Goal: Information Seeking & Learning: Understand process/instructions

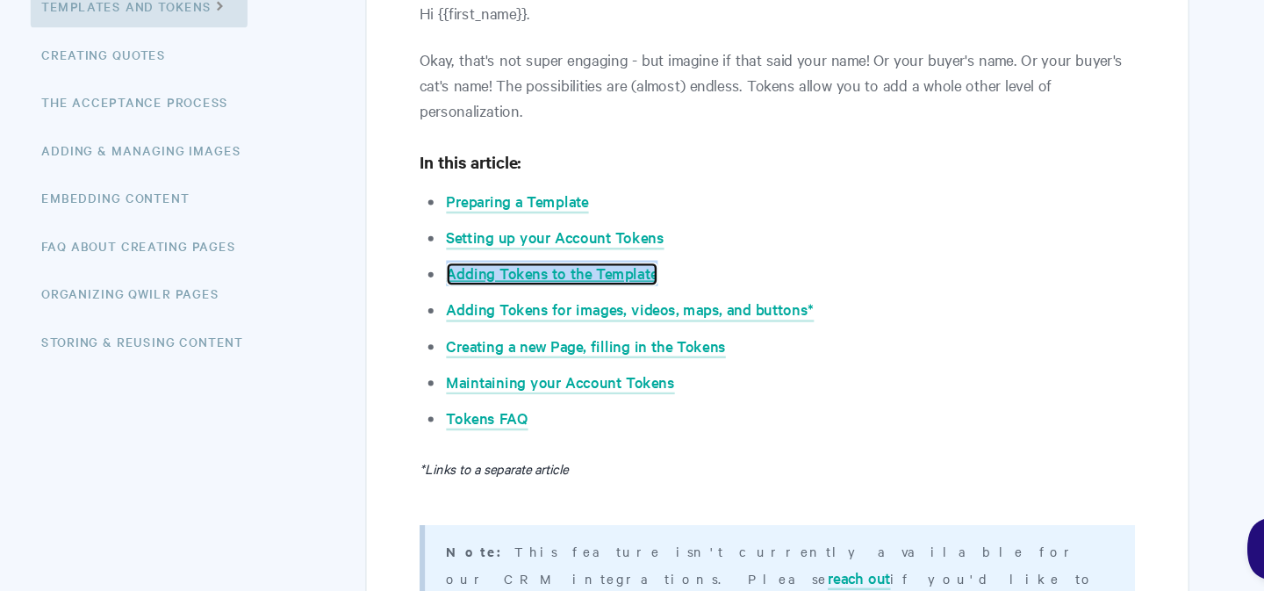
scroll to position [299, 0]
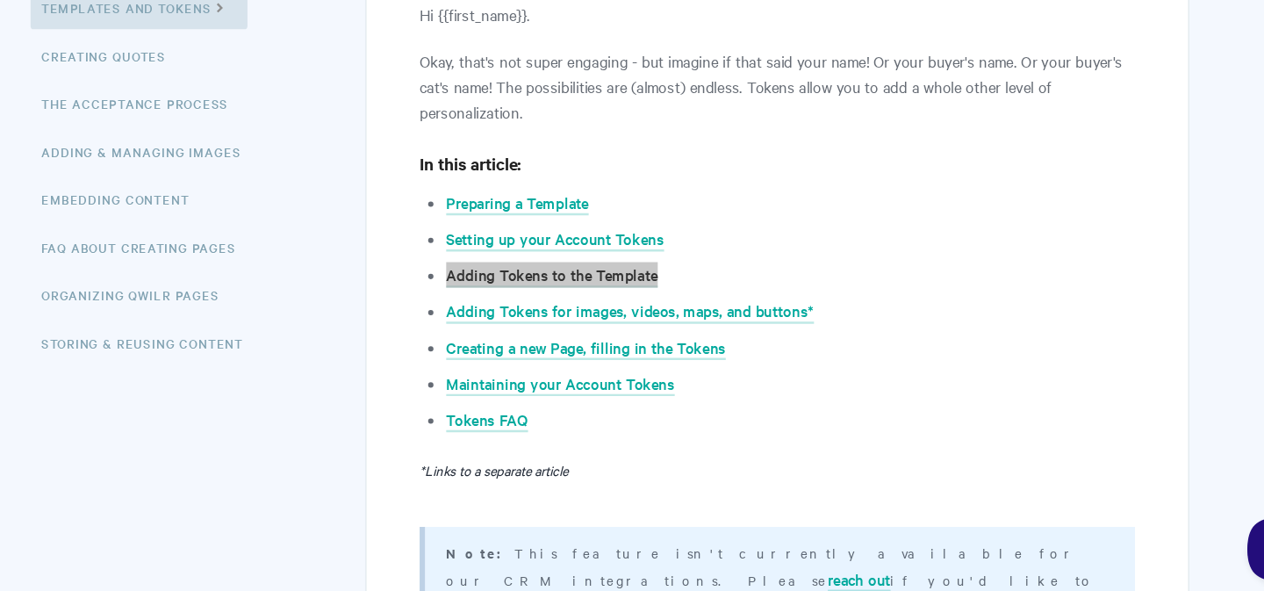
drag, startPoint x: 605, startPoint y: 357, endPoint x: 372, endPoint y: 113, distance: 337.2
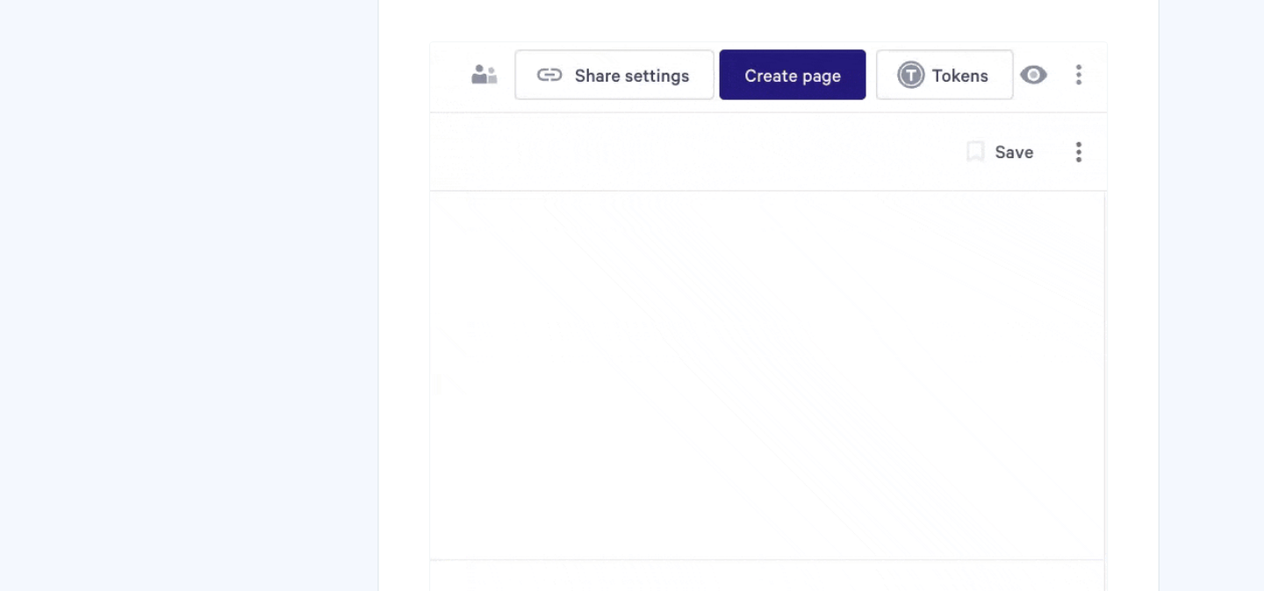
scroll to position [1644, 0]
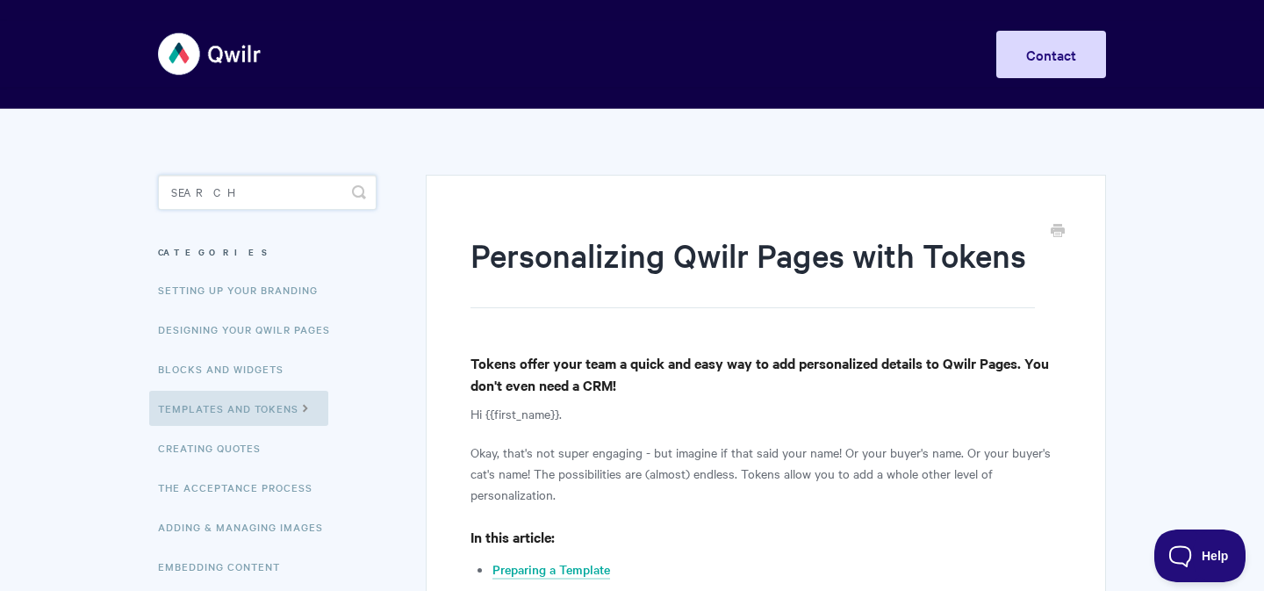
click at [276, 192] on input "Search" at bounding box center [267, 192] width 219 height 35
type input "pricing table"
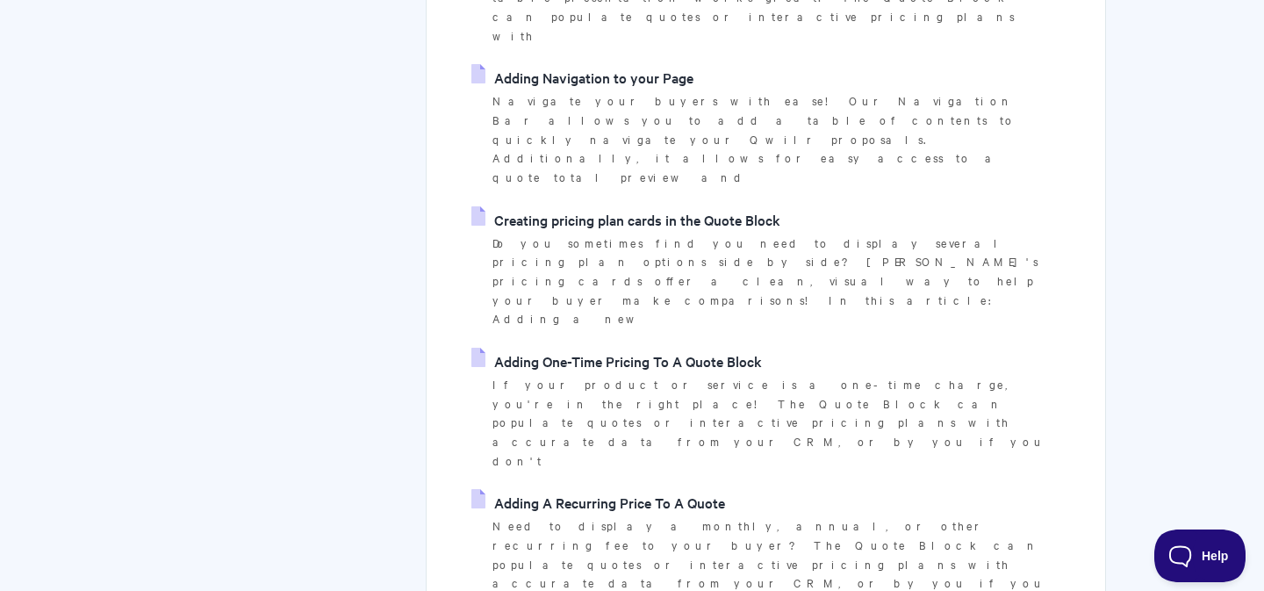
scroll to position [483, 0]
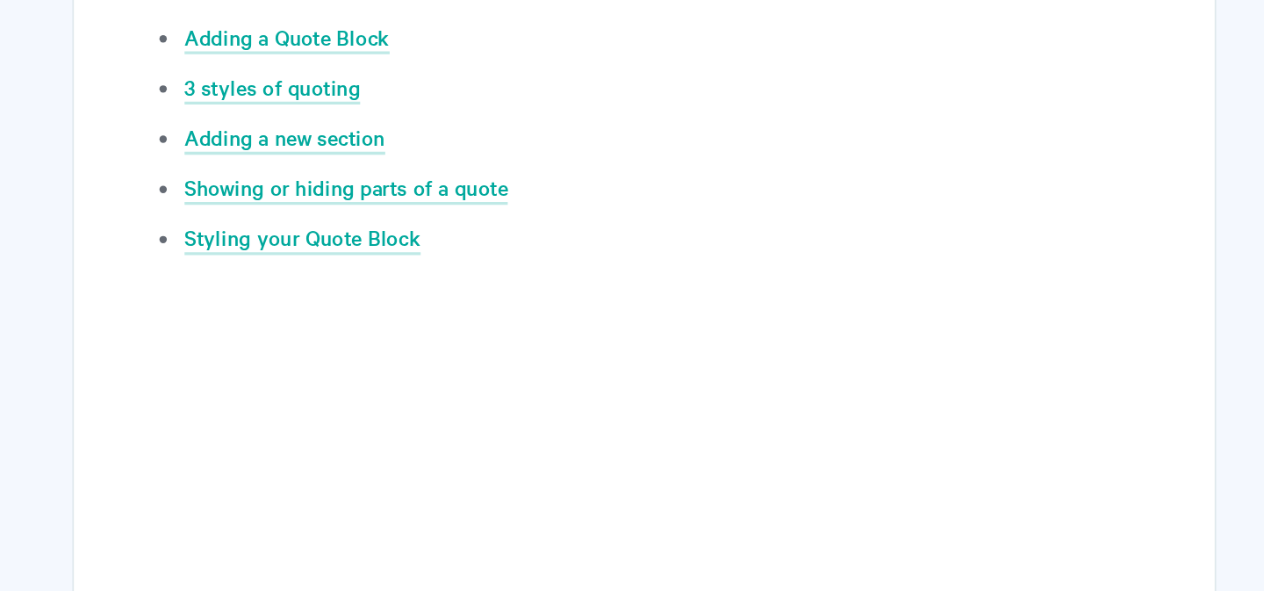
scroll to position [699, 0]
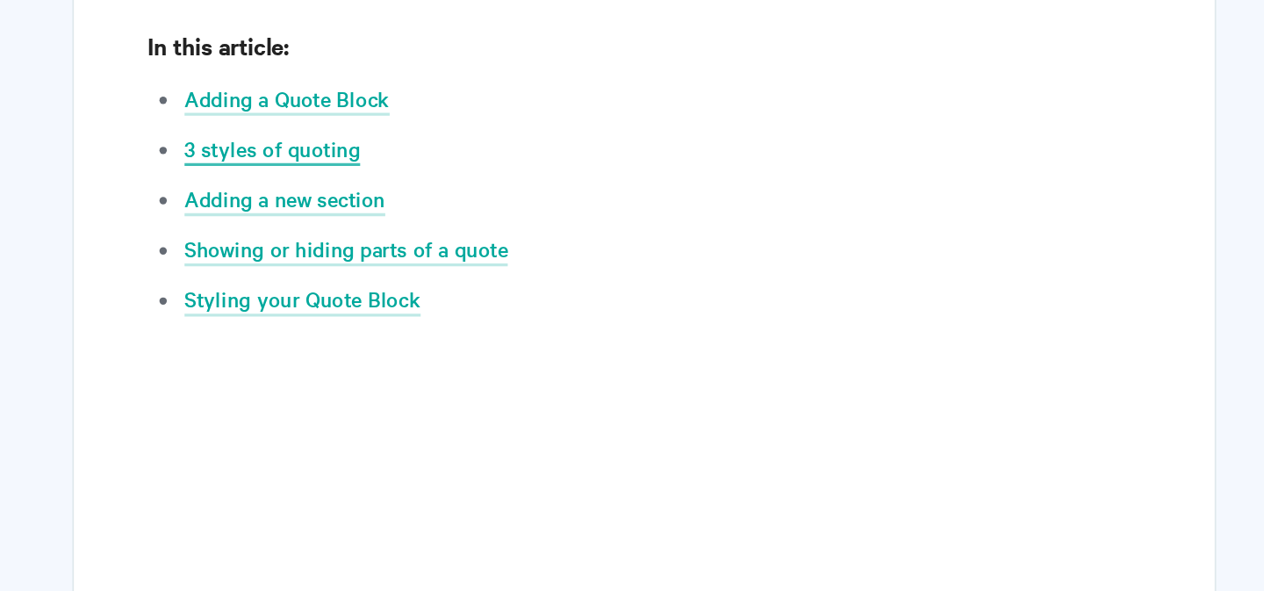
click at [560, 289] on link "3 styles of quoting" at bounding box center [544, 288] width 104 height 19
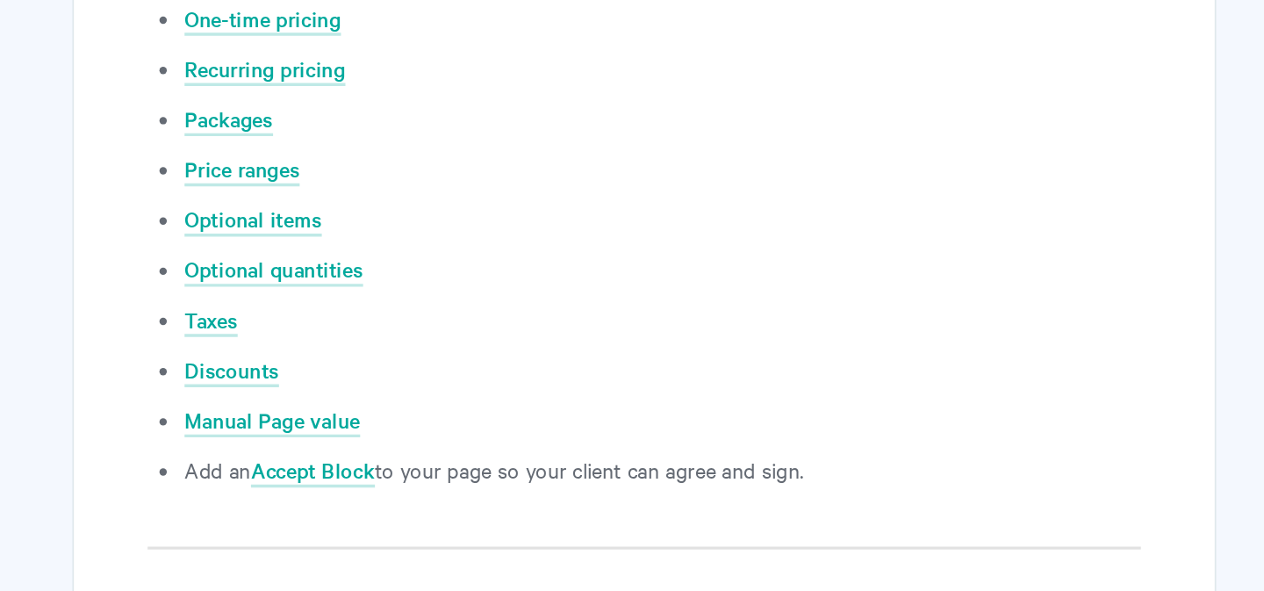
scroll to position [6625, 0]
click at [548, 360] on link "Optional items" at bounding box center [533, 369] width 82 height 19
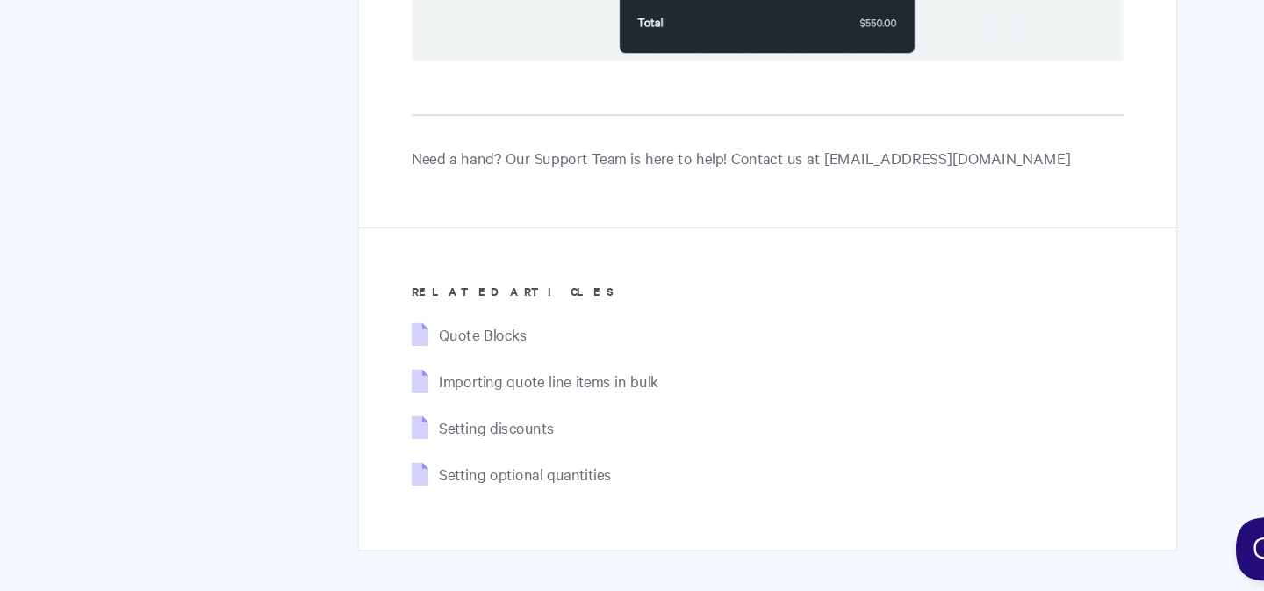
scroll to position [3155, 0]
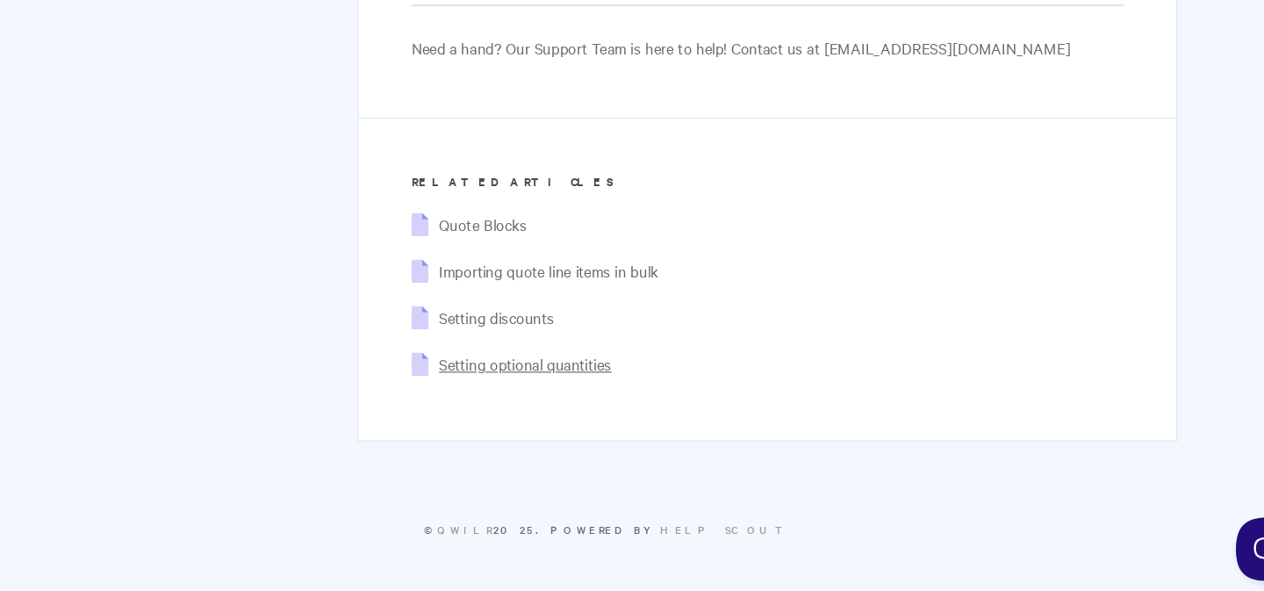
click at [599, 406] on span "Setting optional quantities" at bounding box center [564, 402] width 143 height 18
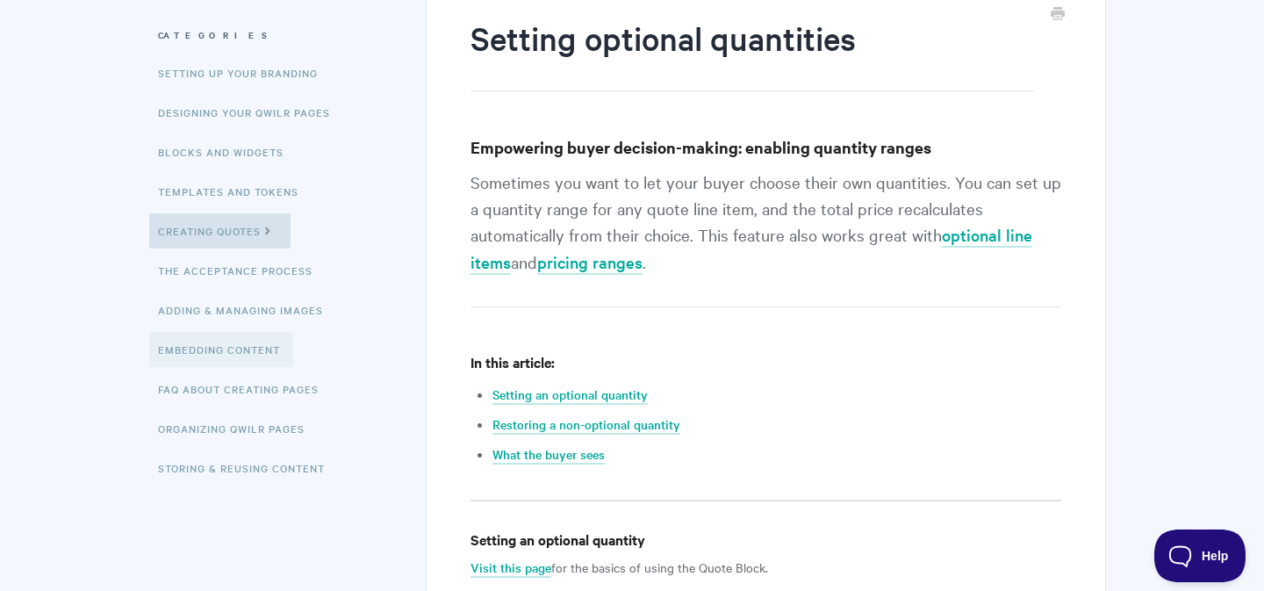
scroll to position [215, 0]
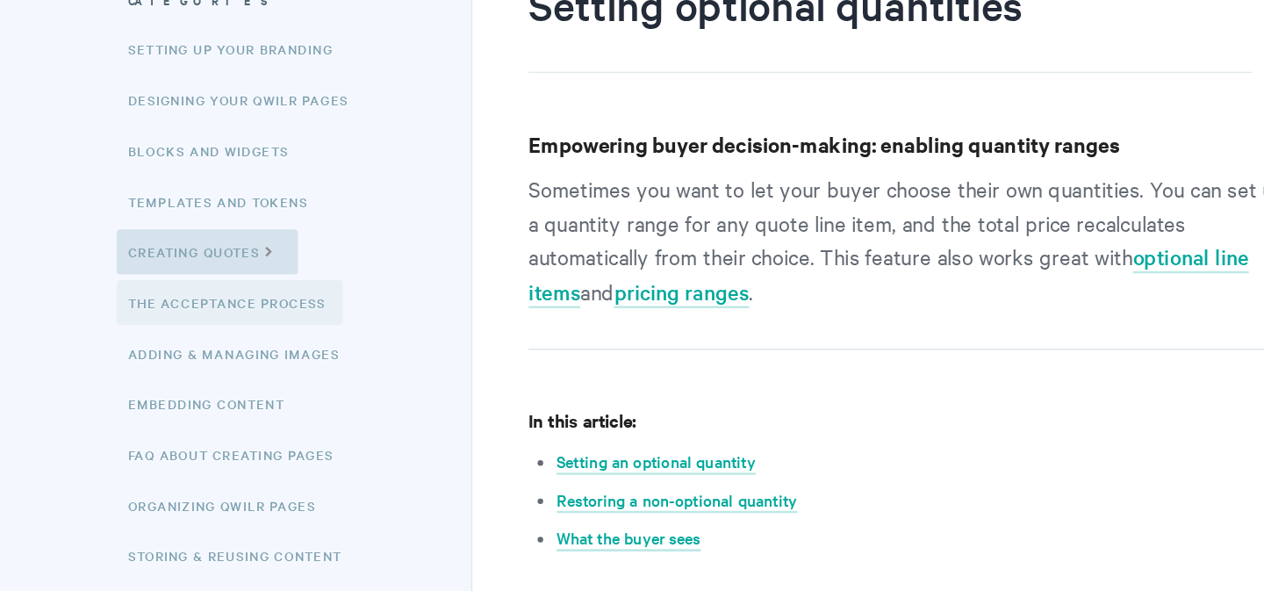
click at [251, 278] on link "The Acceptance Process" at bounding box center [237, 272] width 176 height 35
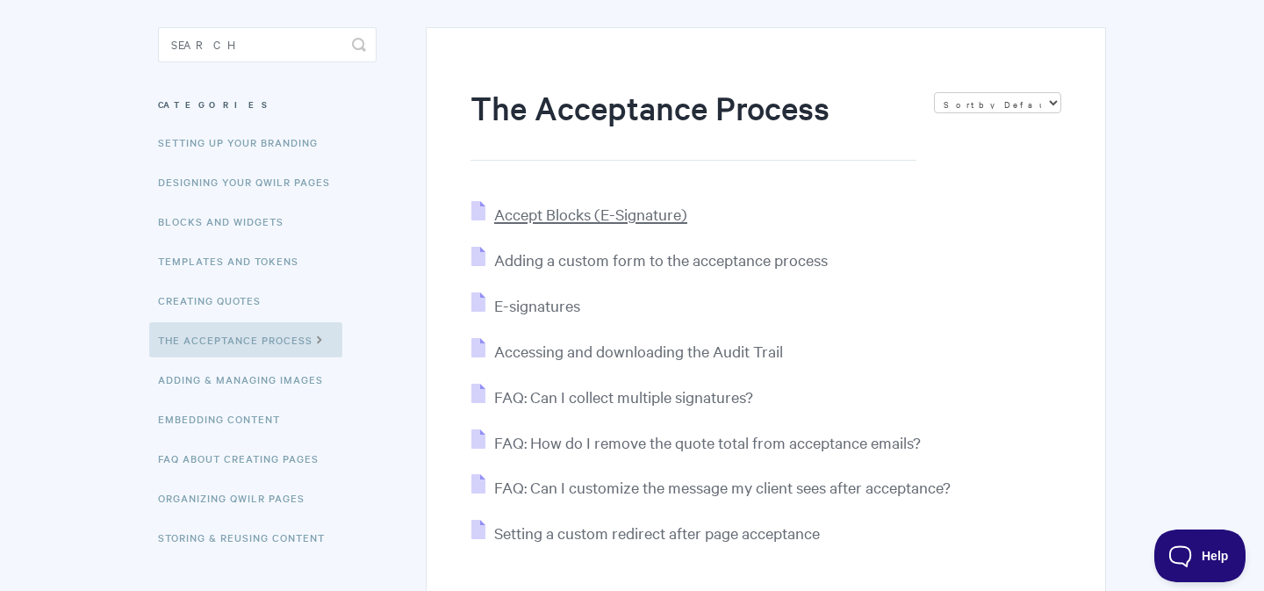
scroll to position [135, 0]
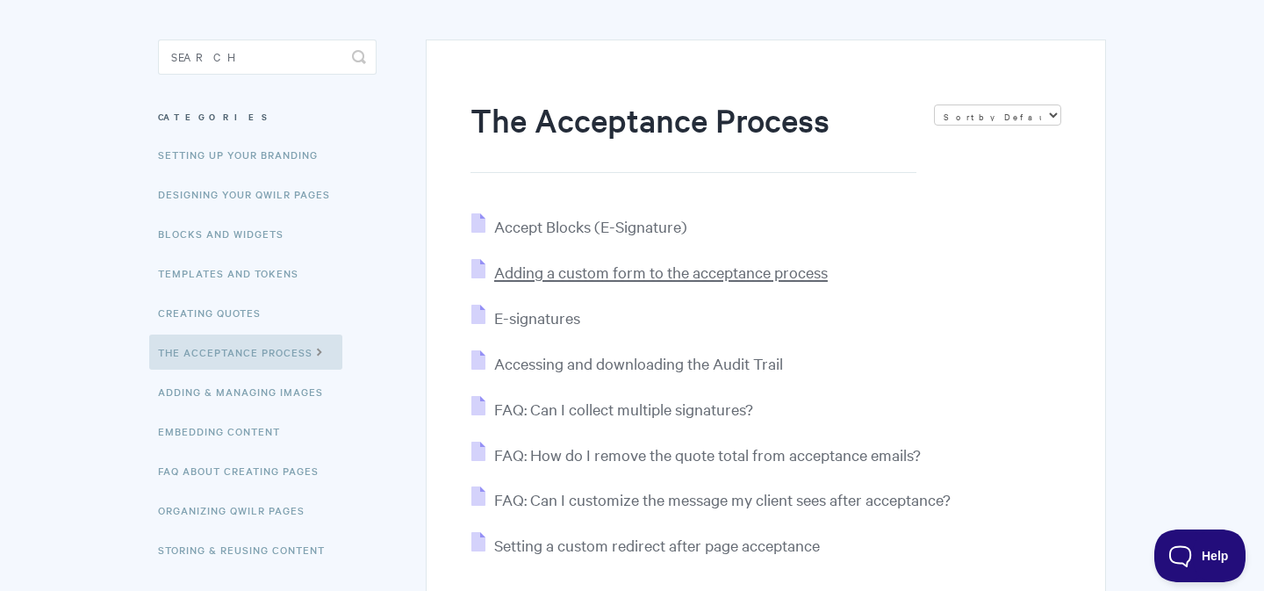
click at [686, 276] on span "Adding a custom form to the acceptance process" at bounding box center [661, 272] width 334 height 20
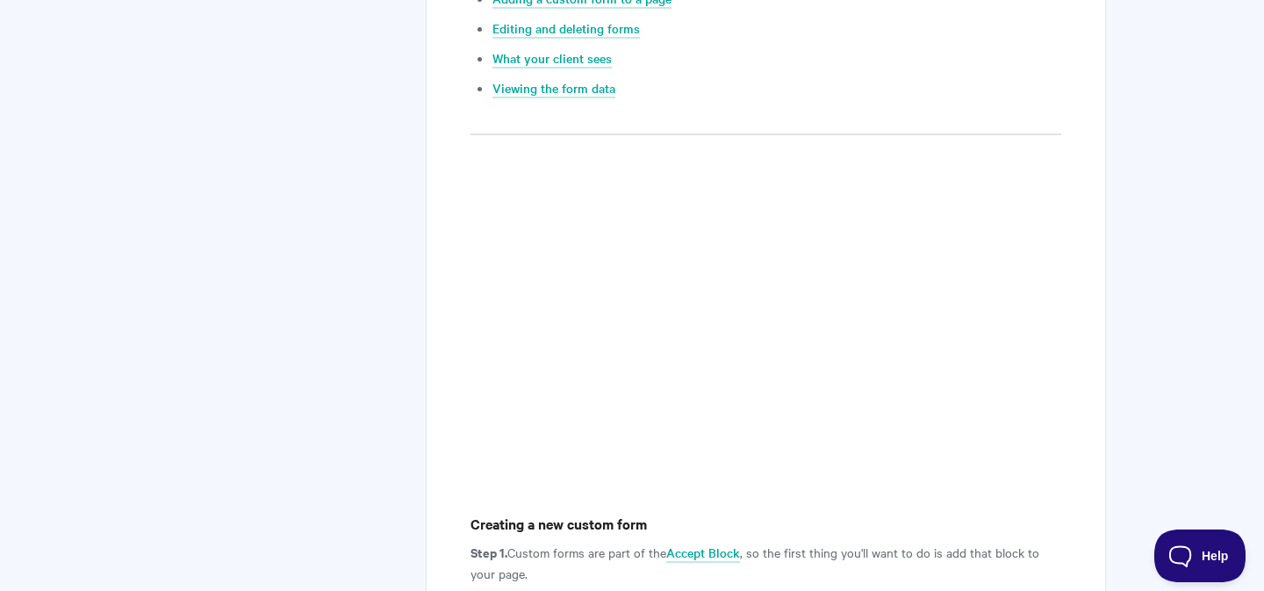
scroll to position [732, 0]
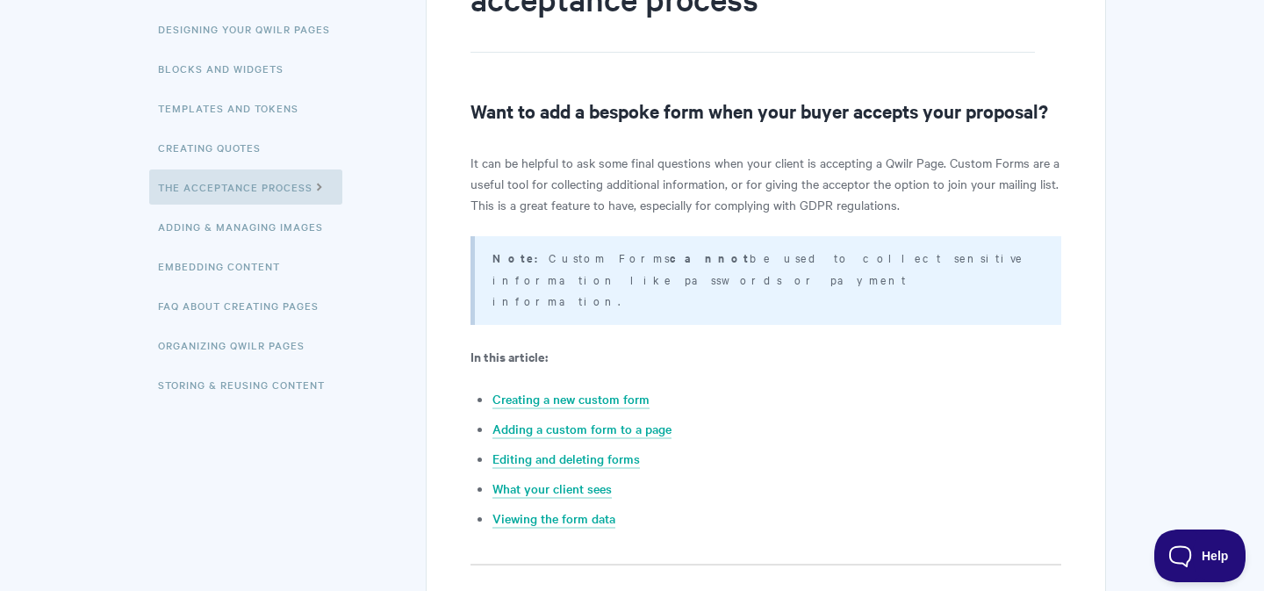
scroll to position [0, 0]
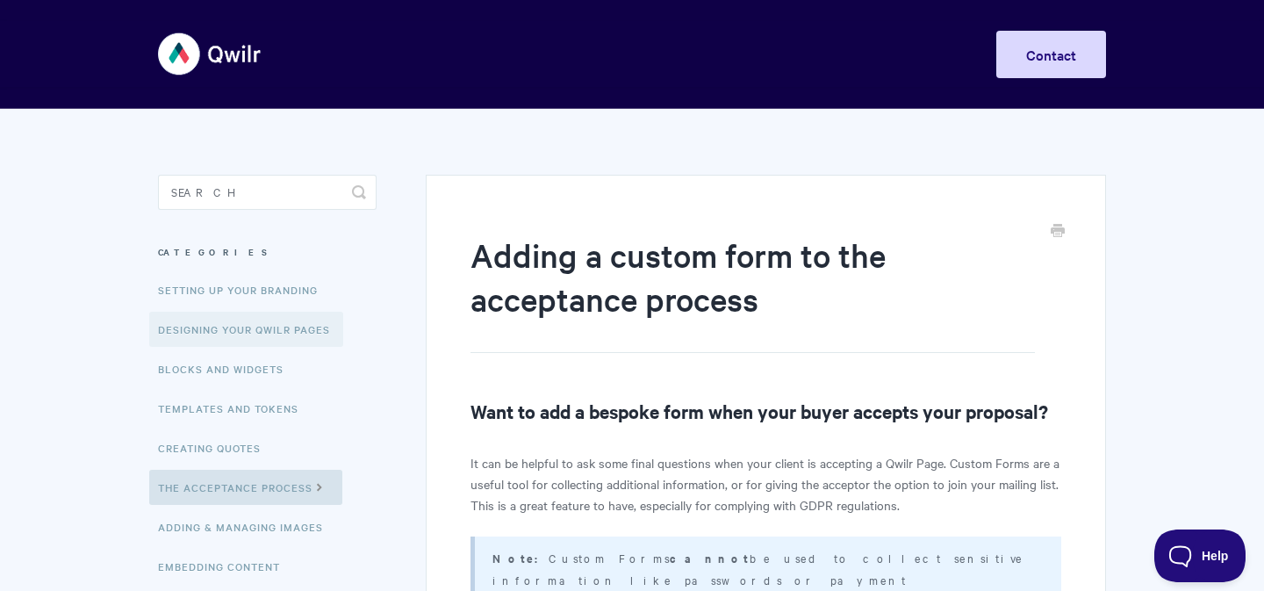
click at [284, 337] on link "Designing Your Qwilr Pages" at bounding box center [246, 329] width 194 height 35
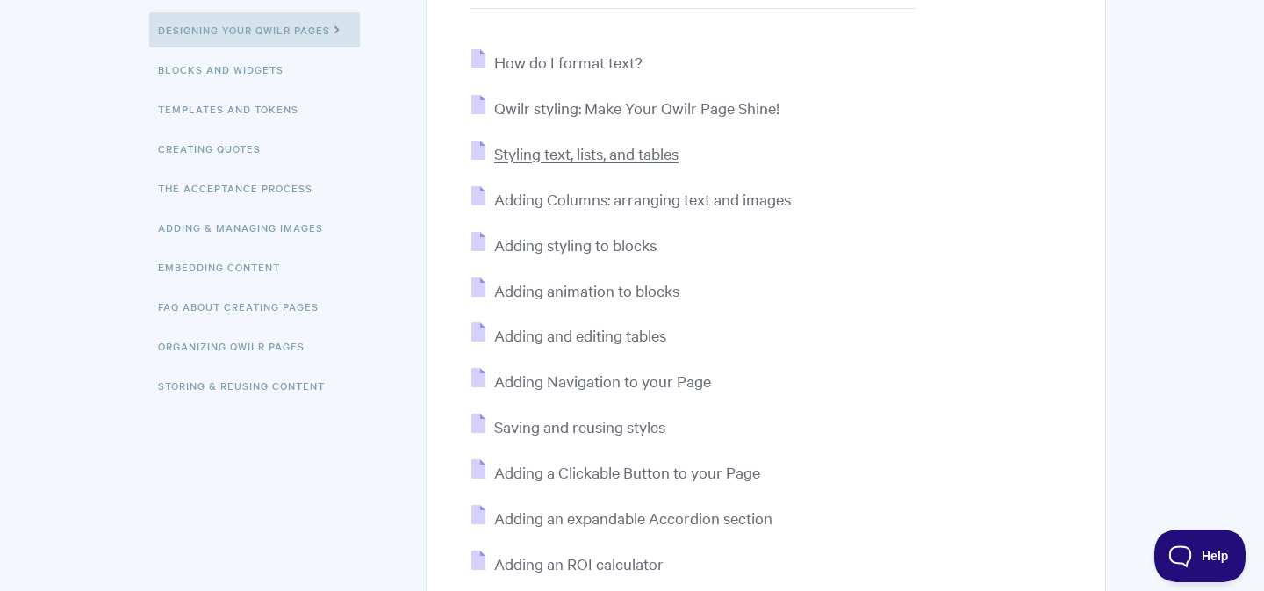
scroll to position [301, 0]
click at [629, 154] on span "Styling text, lists, and tables" at bounding box center [586, 151] width 184 height 20
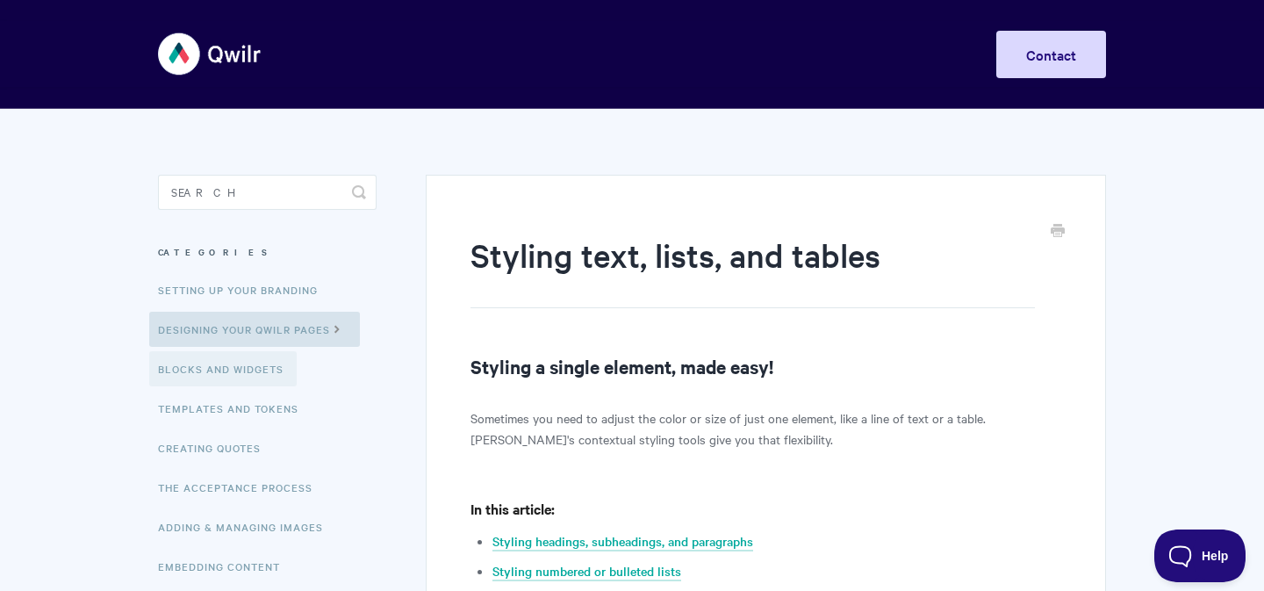
click at [247, 370] on link "Blocks and Widgets" at bounding box center [222, 368] width 147 height 35
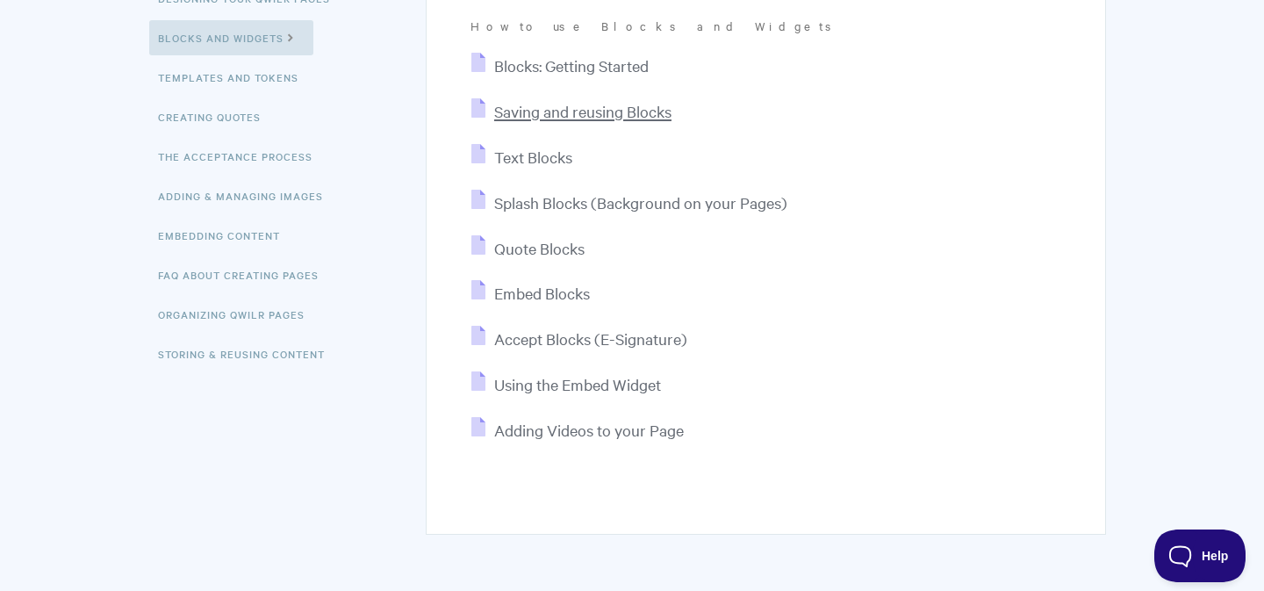
scroll to position [332, 0]
click at [550, 249] on span "Quote Blocks" at bounding box center [539, 247] width 90 height 20
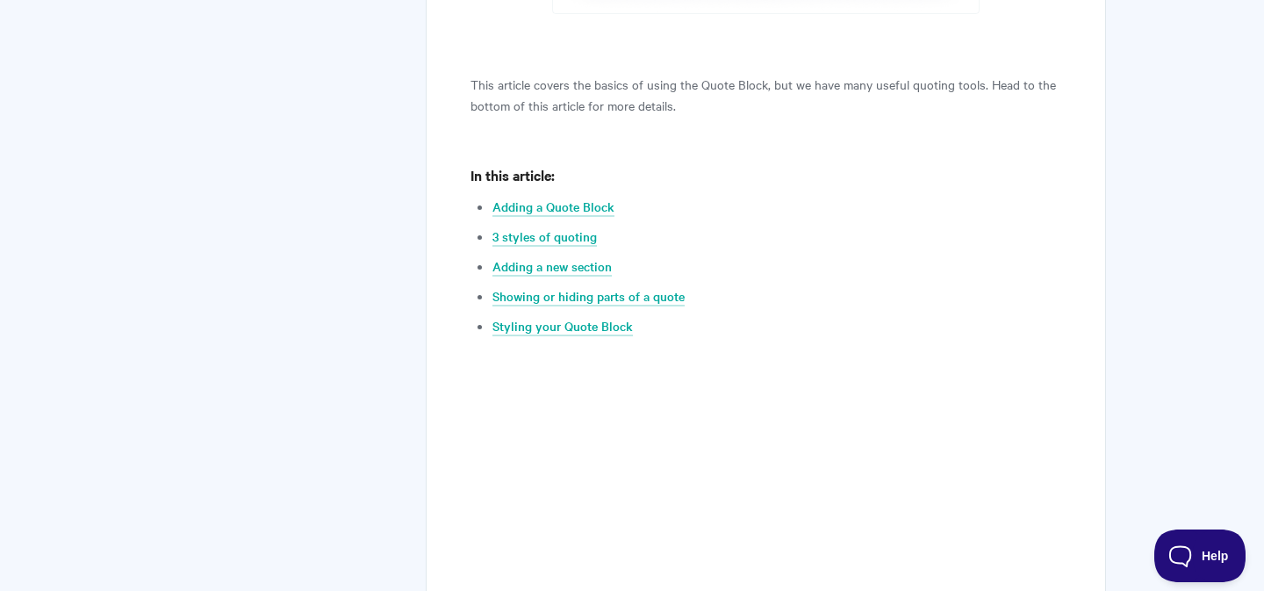
scroll to position [752, 0]
click at [588, 210] on link "Adding a Quote Block" at bounding box center [553, 205] width 122 height 19
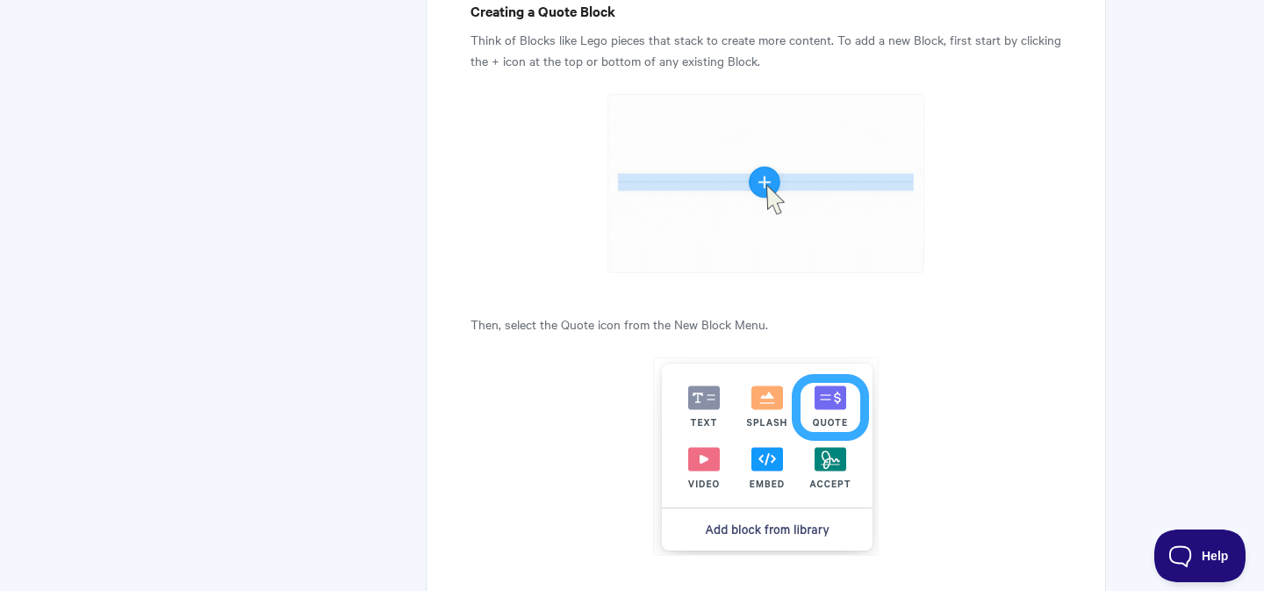
click at [752, 187] on img at bounding box center [766, 183] width 318 height 179
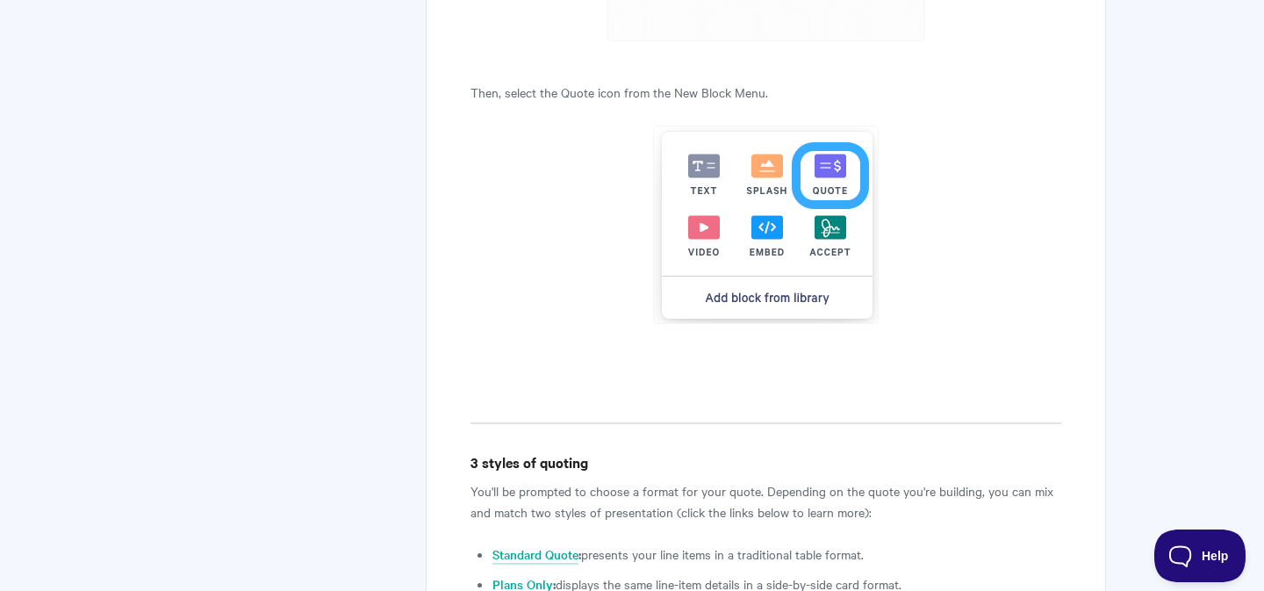
scroll to position [1779, 0]
